Goal: Transaction & Acquisition: Purchase product/service

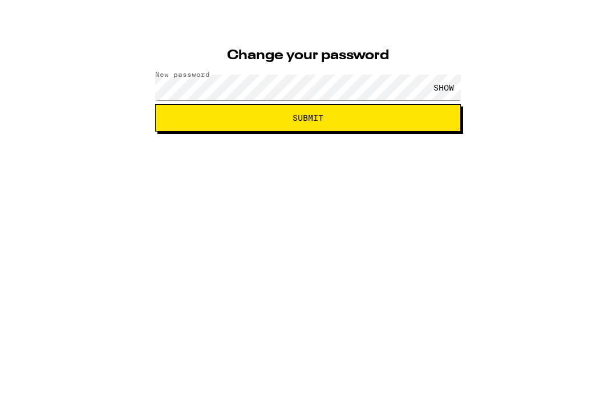
click at [440, 99] on div "SHOW" at bounding box center [443, 112] width 34 height 26
click at [445, 99] on div "HIDE" at bounding box center [443, 112] width 34 height 26
click at [441, 99] on div "SHOW" at bounding box center [443, 112] width 34 height 26
click at [393, 128] on button "Submit" at bounding box center [308, 141] width 306 height 27
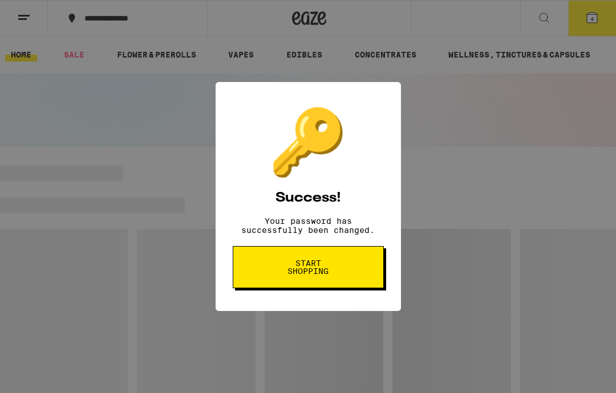
click at [357, 259] on button "Start shopping" at bounding box center [308, 267] width 151 height 42
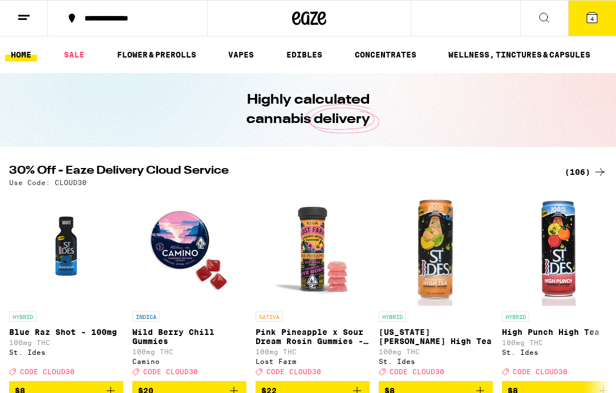
click at [591, 29] on button "4" at bounding box center [592, 18] width 48 height 35
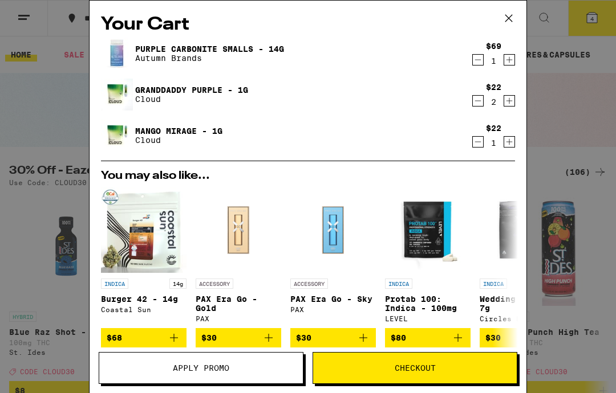
click at [262, 51] on link "Purple Carbonite Smalls - 14g" at bounding box center [209, 48] width 149 height 9
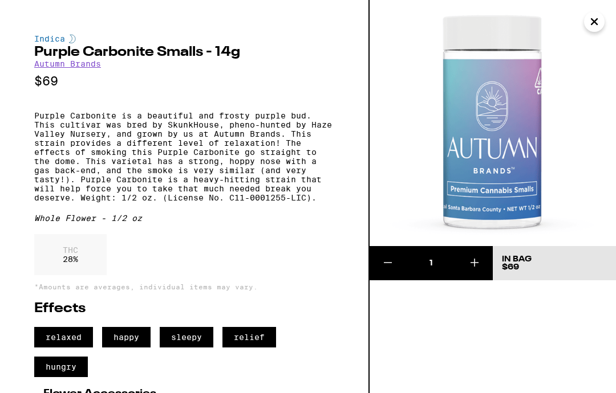
click at [599, 110] on img at bounding box center [492, 123] width 246 height 246
click at [589, 31] on button "Close" at bounding box center [594, 21] width 21 height 21
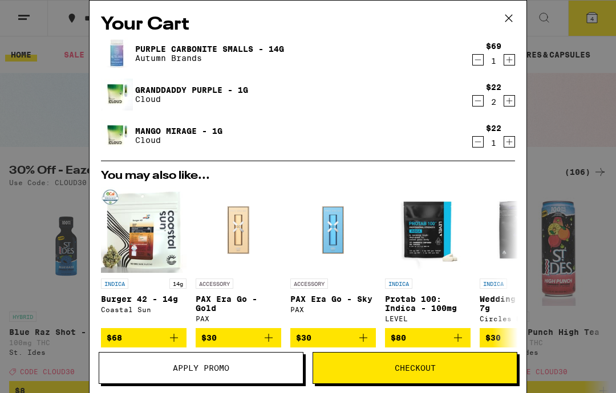
click at [501, 25] on icon at bounding box center [508, 18] width 17 height 17
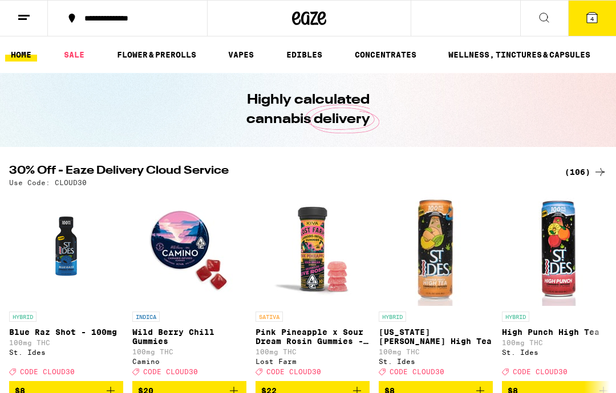
click at [246, 50] on link "VAPES" at bounding box center [240, 55] width 37 height 14
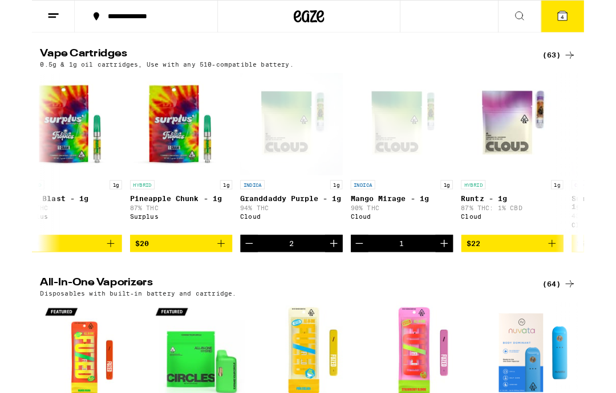
scroll to position [0, 392]
click at [464, 279] on icon "Increment" at bounding box center [461, 272] width 14 height 14
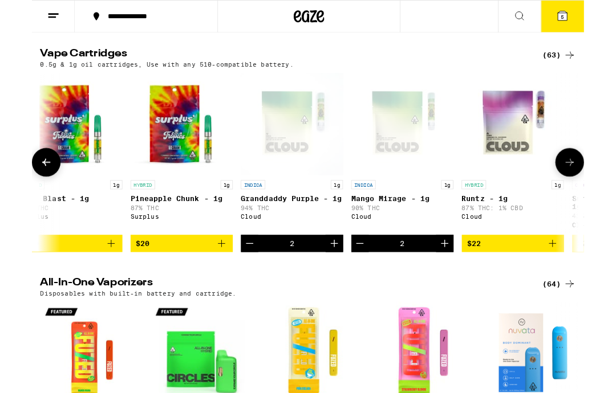
click at [338, 279] on icon "Increment" at bounding box center [338, 272] width 14 height 14
click at [371, 279] on icon "Decrement" at bounding box center [366, 272] width 14 height 14
click at [372, 279] on icon "Decrement" at bounding box center [366, 272] width 14 height 14
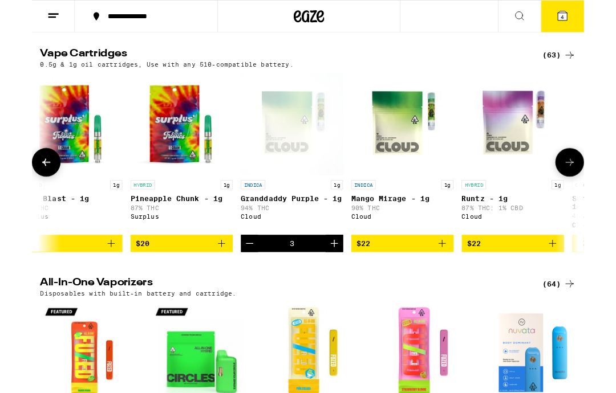
click at [597, 21] on icon at bounding box center [592, 18] width 14 height 14
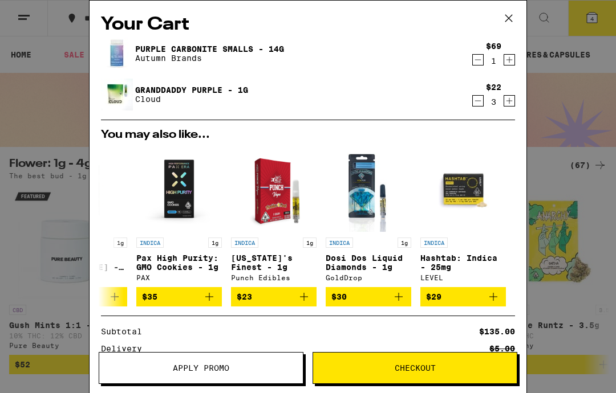
click at [485, 364] on button "Checkout" at bounding box center [414, 368] width 205 height 32
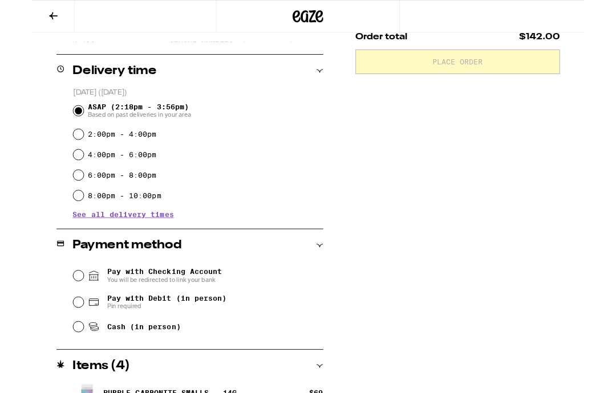
scroll to position [262, 0]
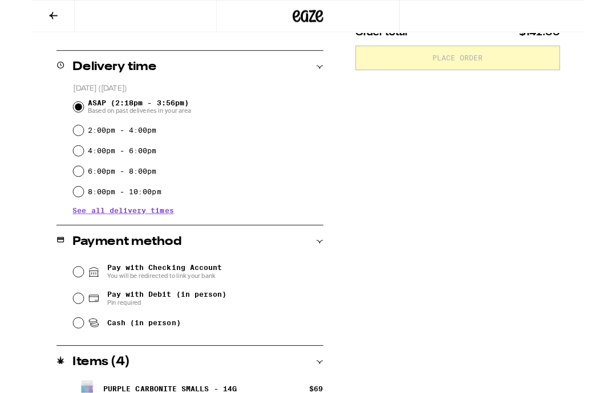
click at [51, 332] on input "Pay with Debit (in person) Pin required" at bounding box center [51, 333] width 11 height 11
radio input "true"
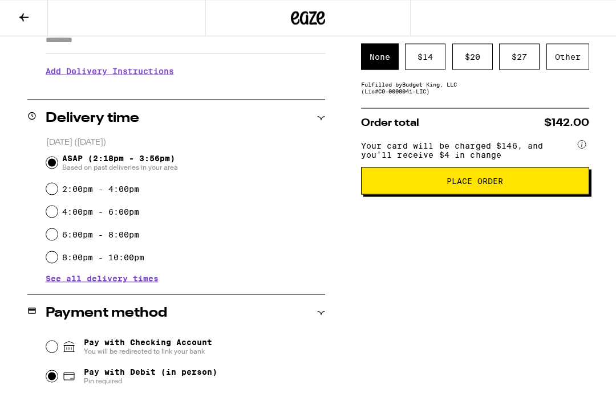
scroll to position [214, 0]
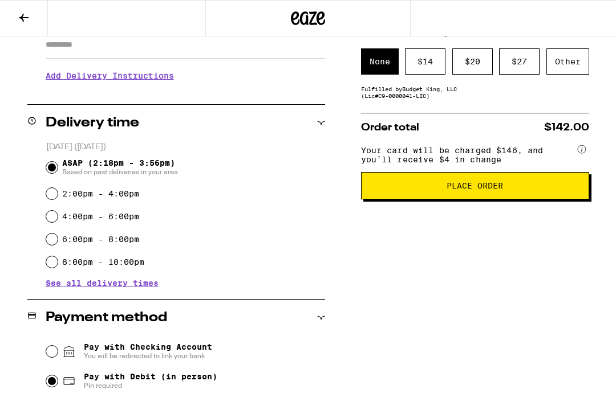
click at [552, 190] on span "Place Order" at bounding box center [475, 186] width 209 height 8
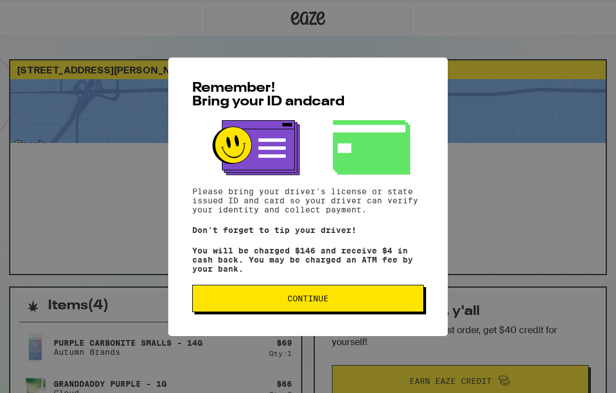
click at [392, 303] on span "Continue" at bounding box center [308, 299] width 212 height 8
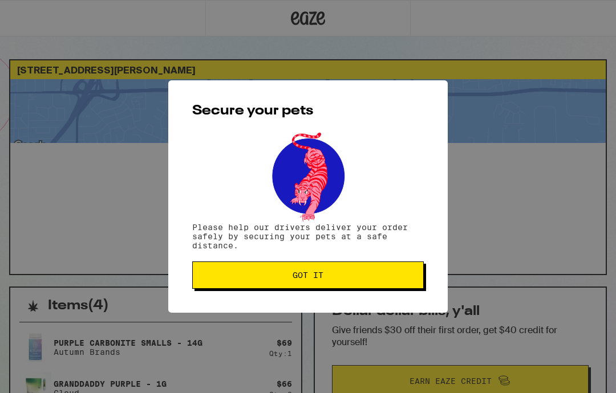
click at [386, 278] on span "Got it" at bounding box center [308, 275] width 212 height 8
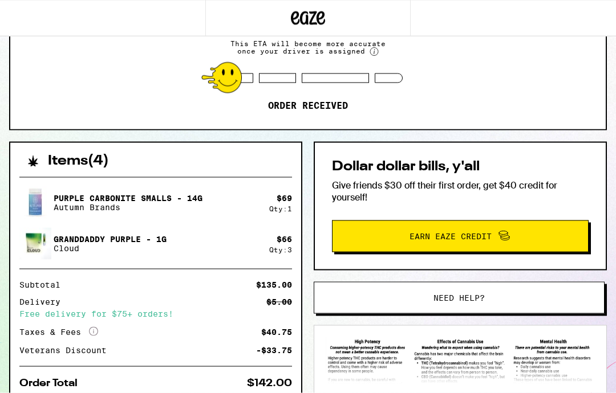
scroll to position [145, 0]
